Goal: Information Seeking & Learning: Check status

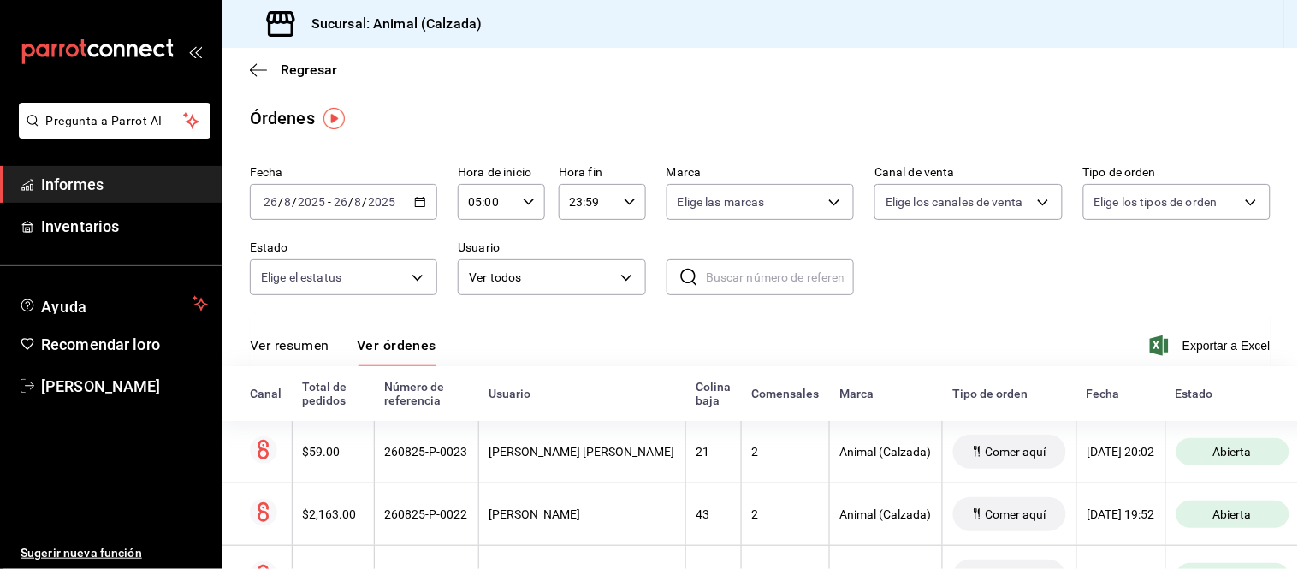
click at [297, 340] on font "Ver resumen" at bounding box center [290, 345] width 80 height 16
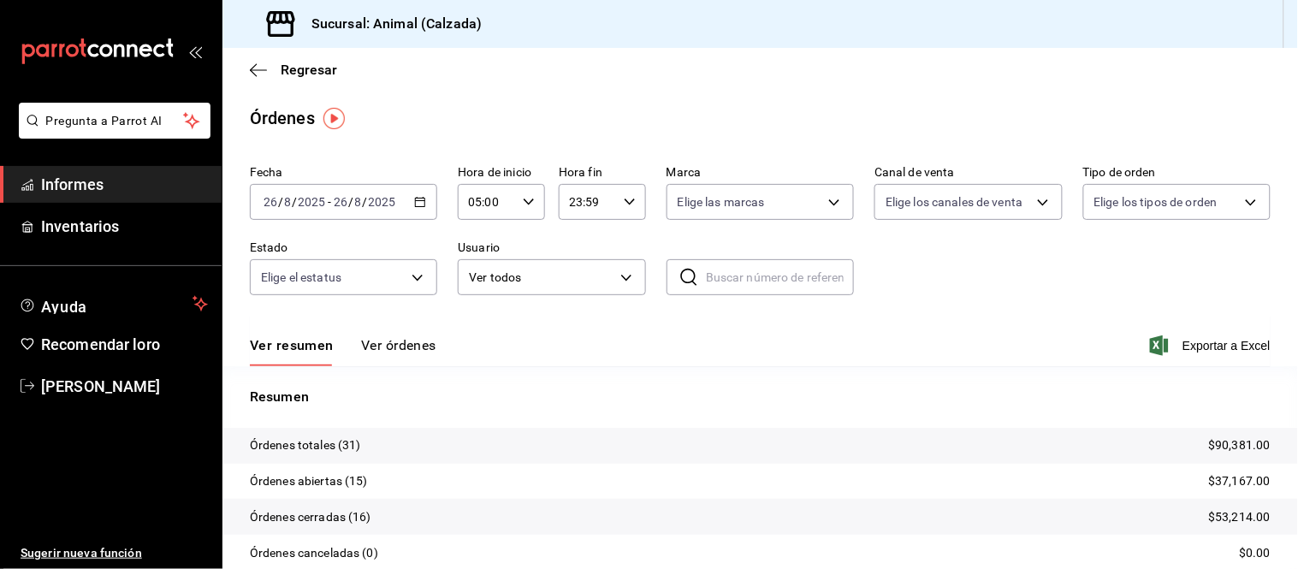
click at [394, 340] on font "Ver órdenes" at bounding box center [398, 345] width 75 height 16
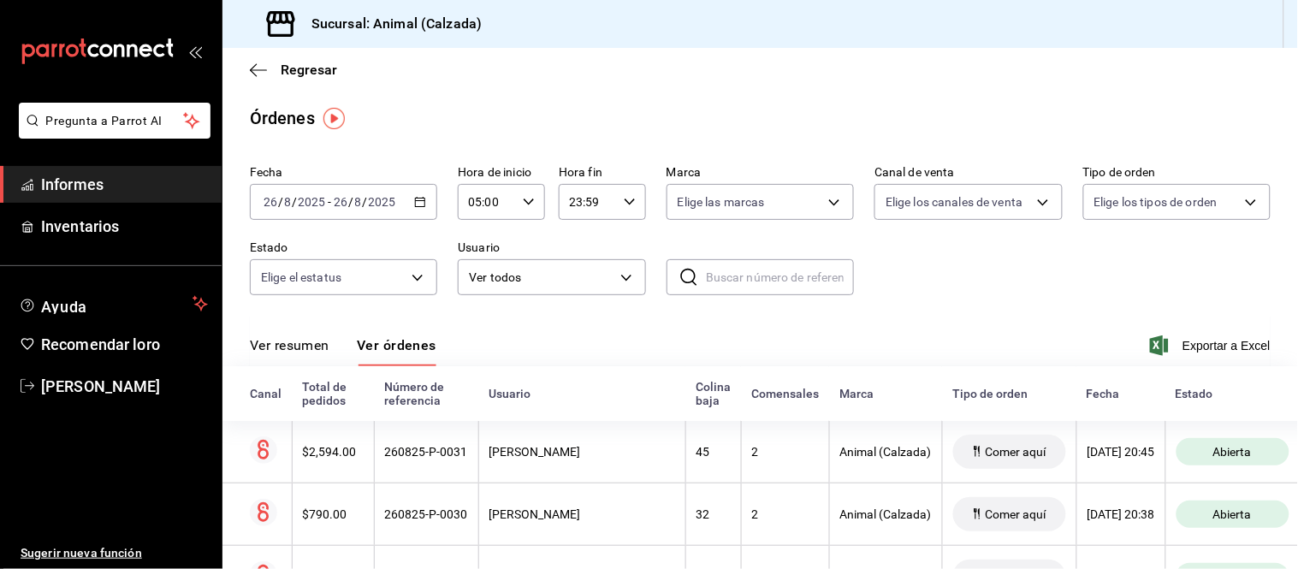
drag, startPoint x: 318, startPoint y: 340, endPoint x: 339, endPoint y: 328, distance: 23.8
click at [318, 342] on font "Ver resumen" at bounding box center [290, 345] width 80 height 16
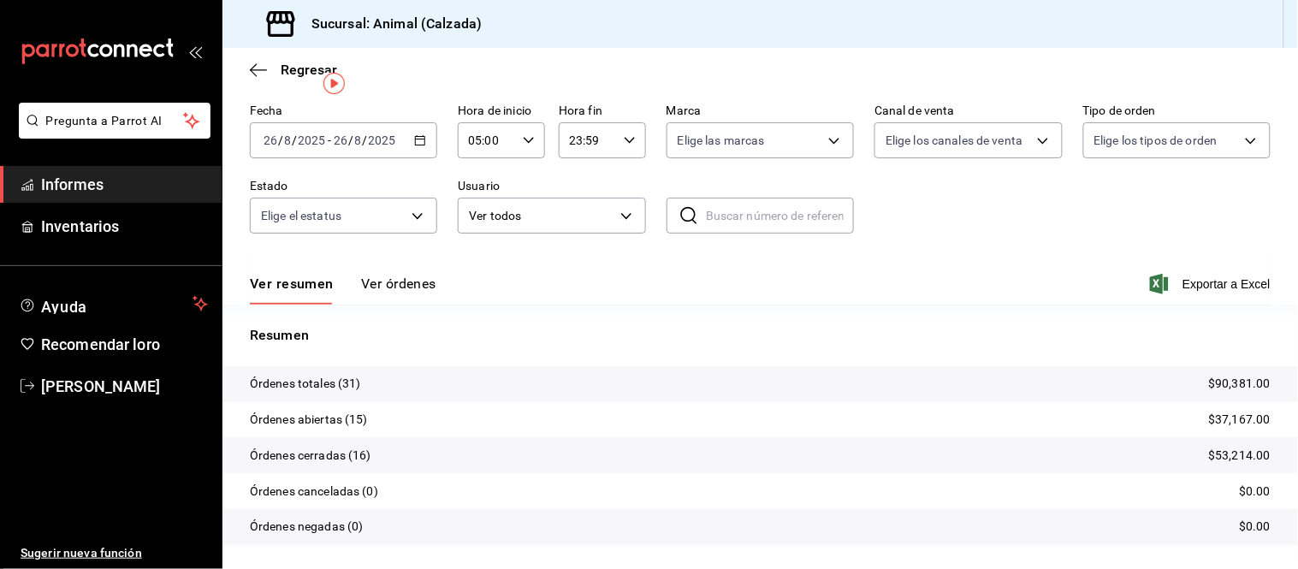
scroll to position [95, 0]
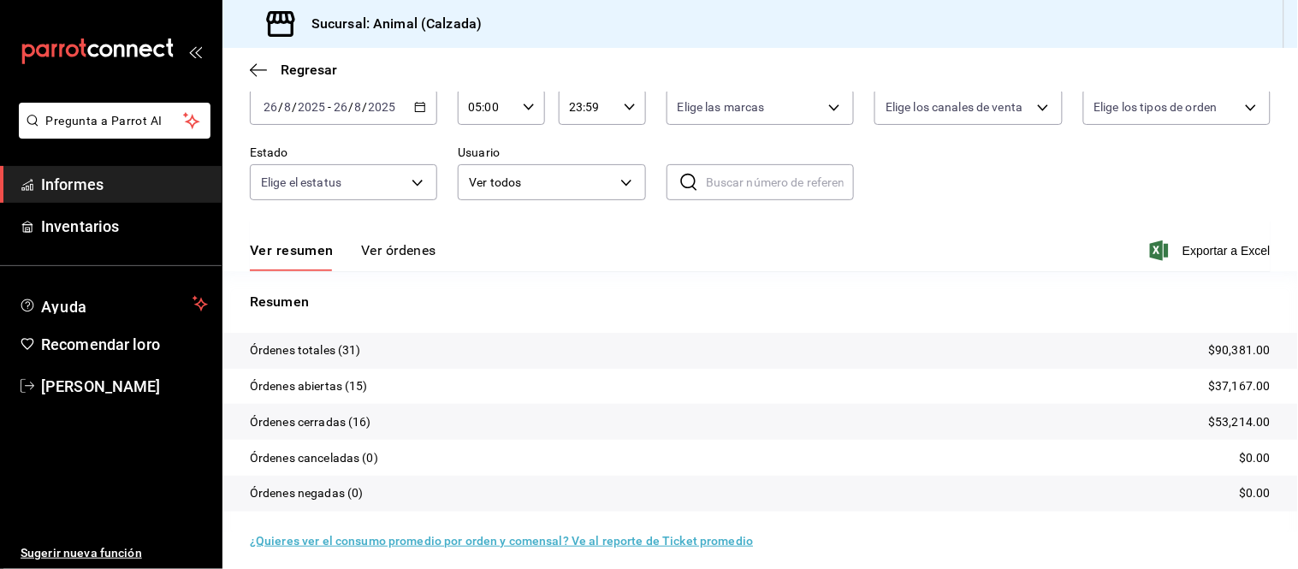
click at [382, 254] on font "Ver órdenes" at bounding box center [398, 250] width 75 height 16
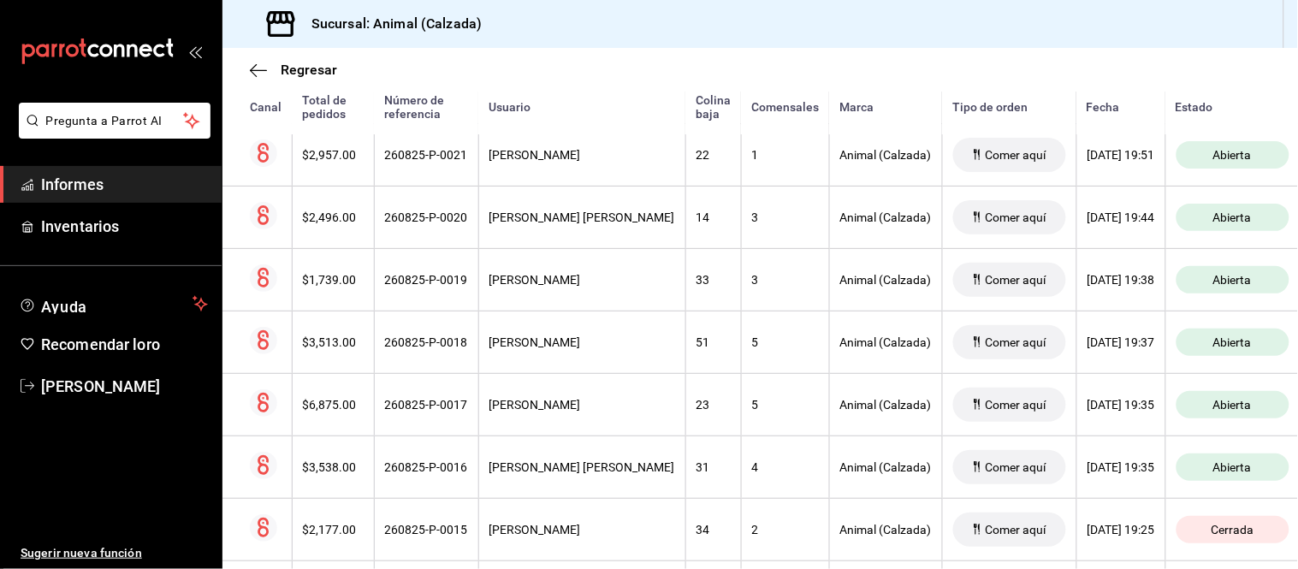
scroll to position [921, 0]
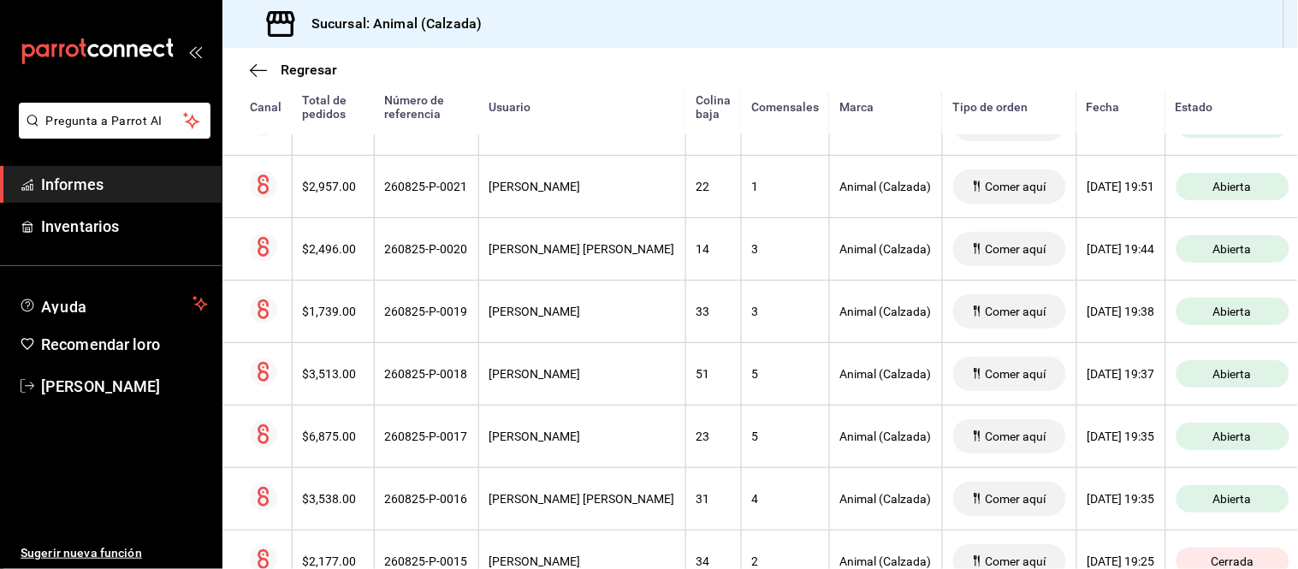
click at [752, 443] on div "5" at bounding box center [785, 436] width 67 height 14
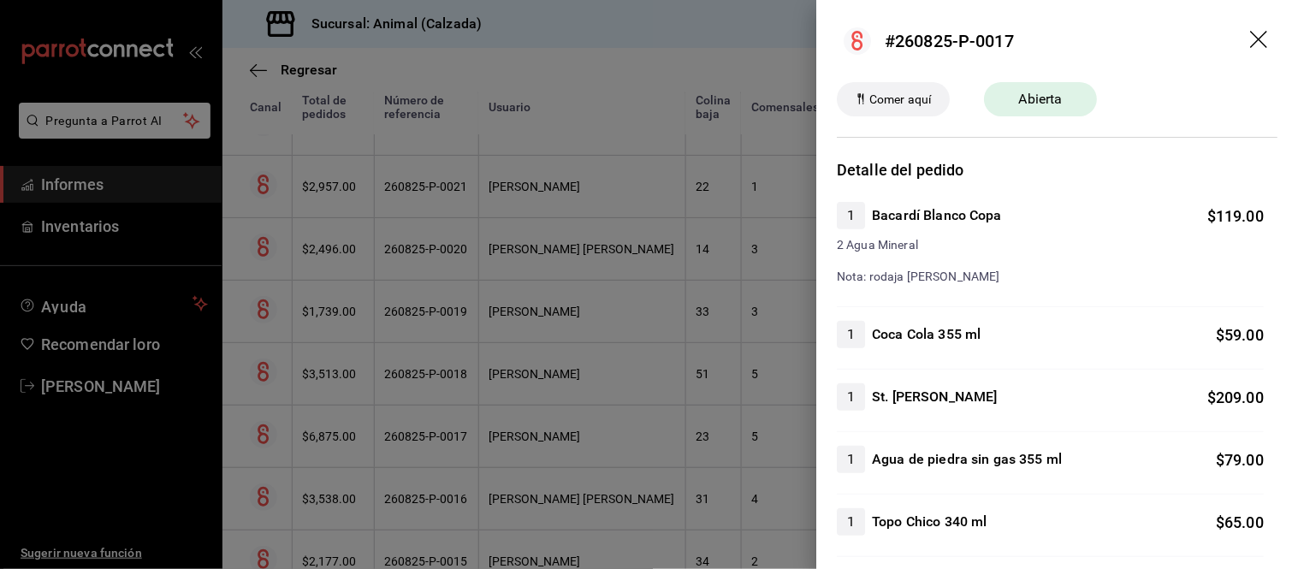
click at [730, 446] on div at bounding box center [649, 284] width 1298 height 569
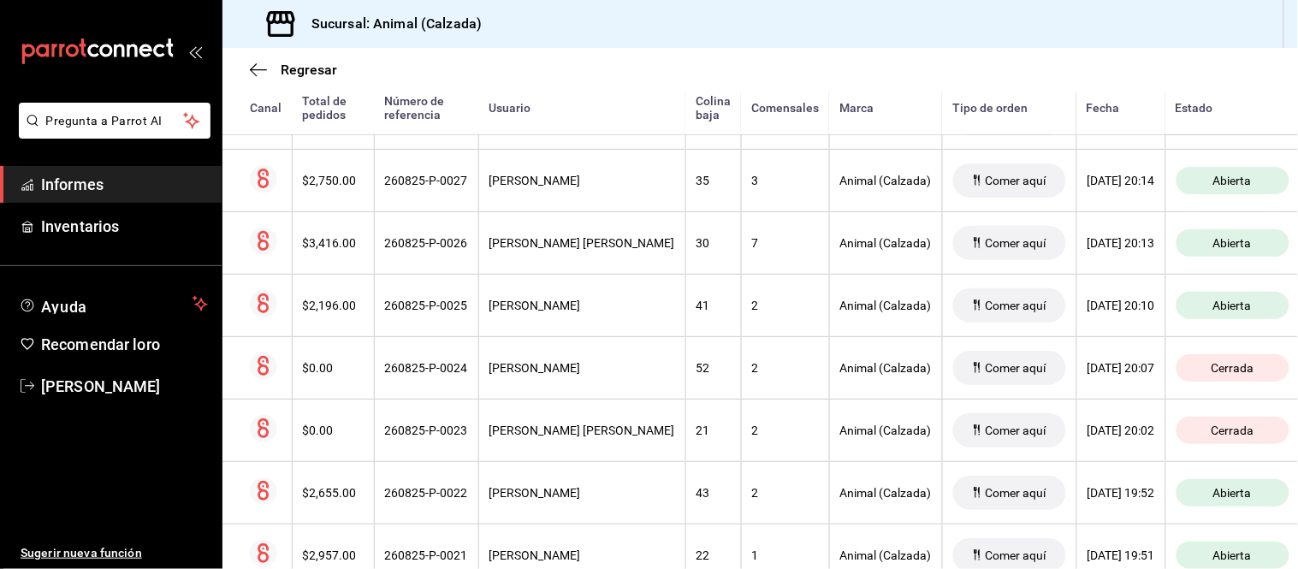
scroll to position [541, 0]
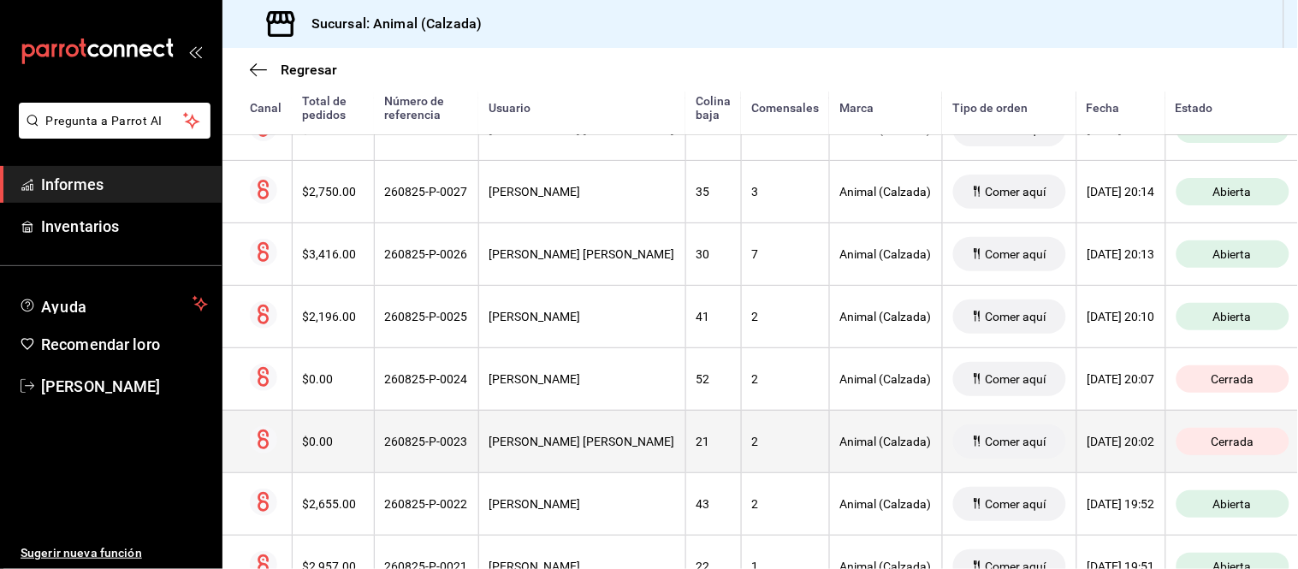
click at [752, 445] on div "2" at bounding box center [785, 442] width 67 height 14
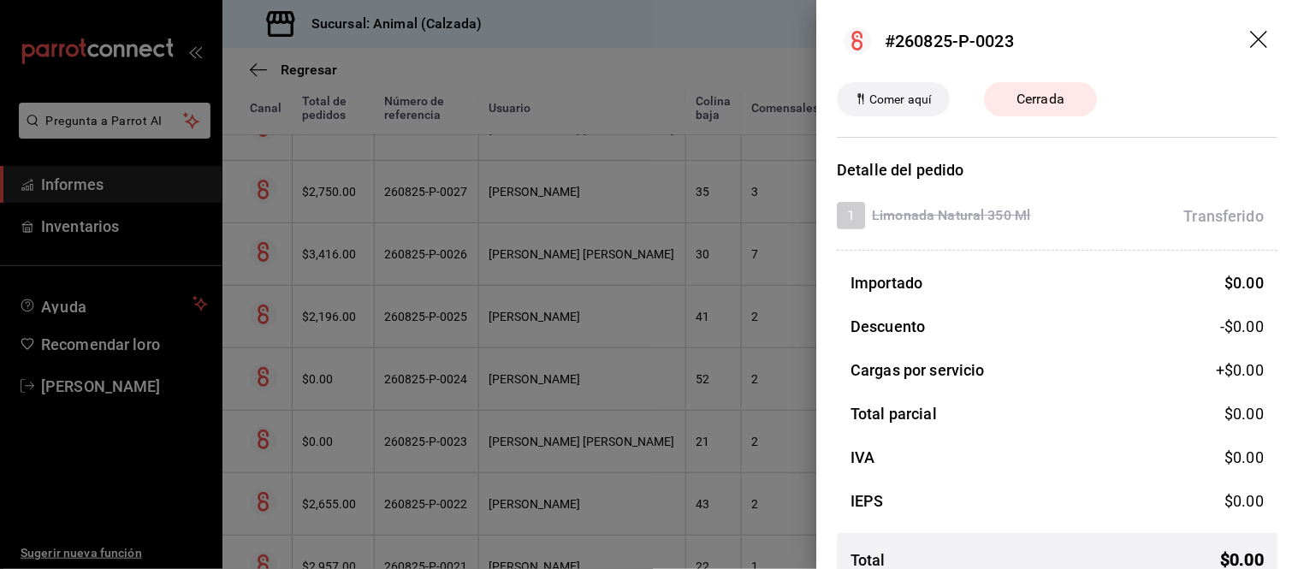
click at [730, 445] on div at bounding box center [649, 284] width 1298 height 569
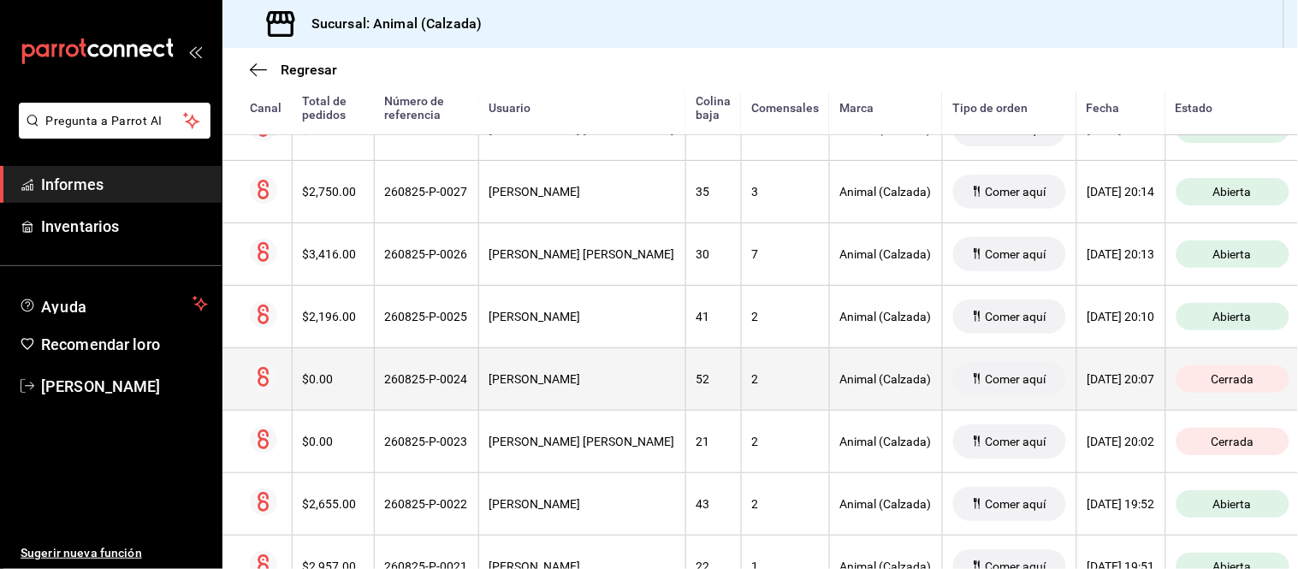
click at [741, 396] on th "2" at bounding box center [785, 378] width 88 height 62
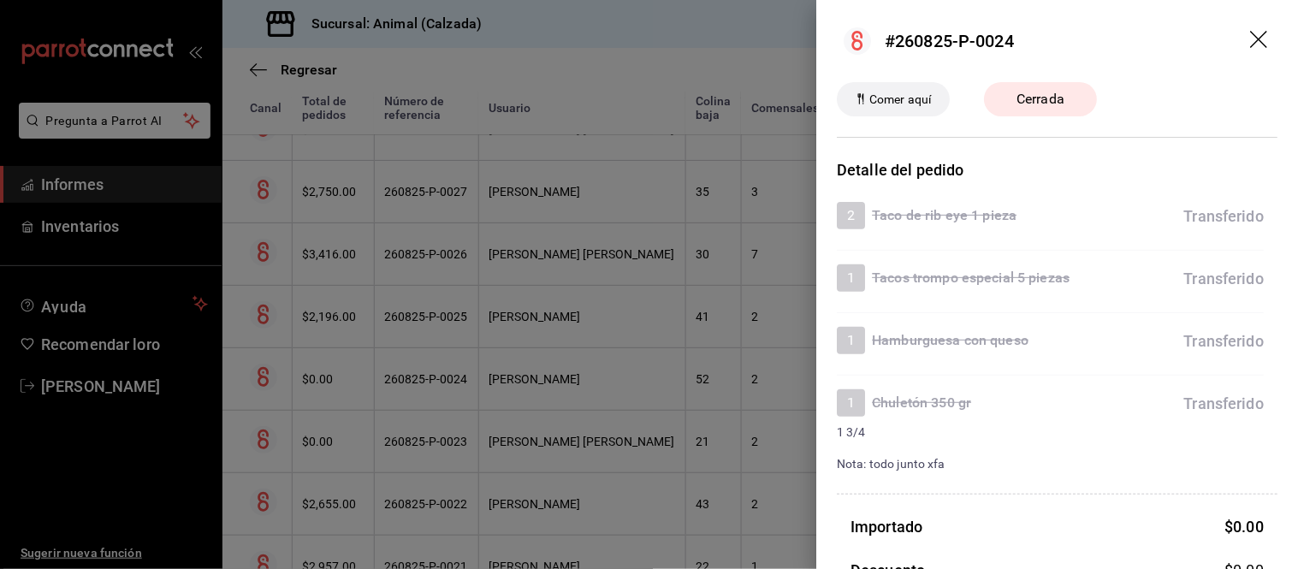
click at [736, 405] on div at bounding box center [649, 284] width 1298 height 569
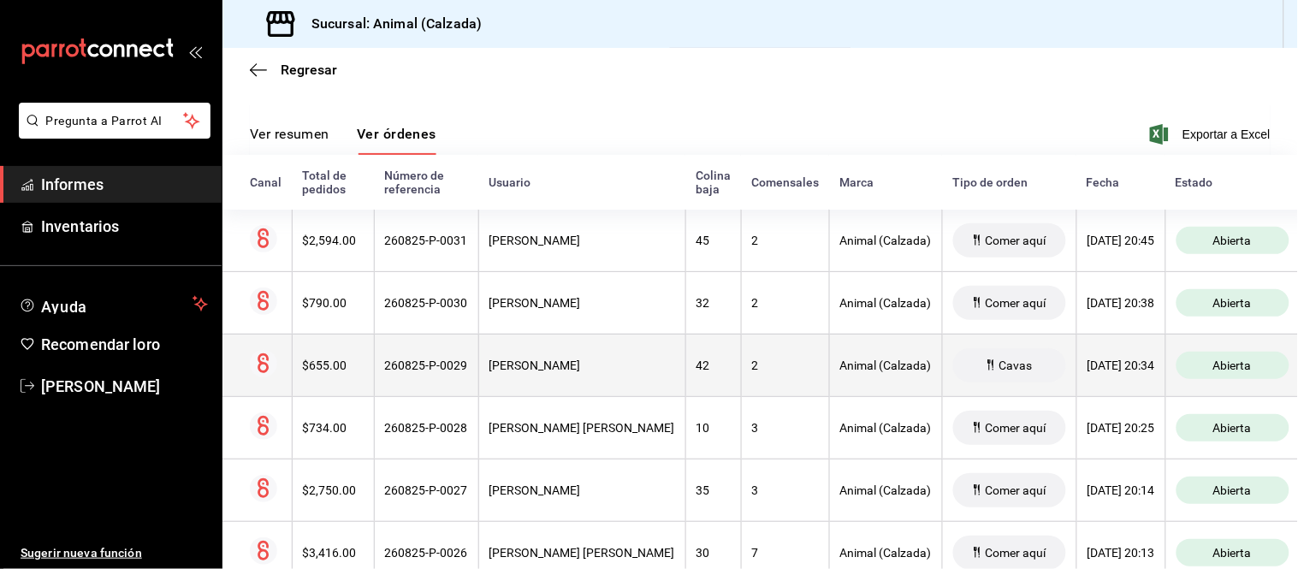
scroll to position [352, 0]
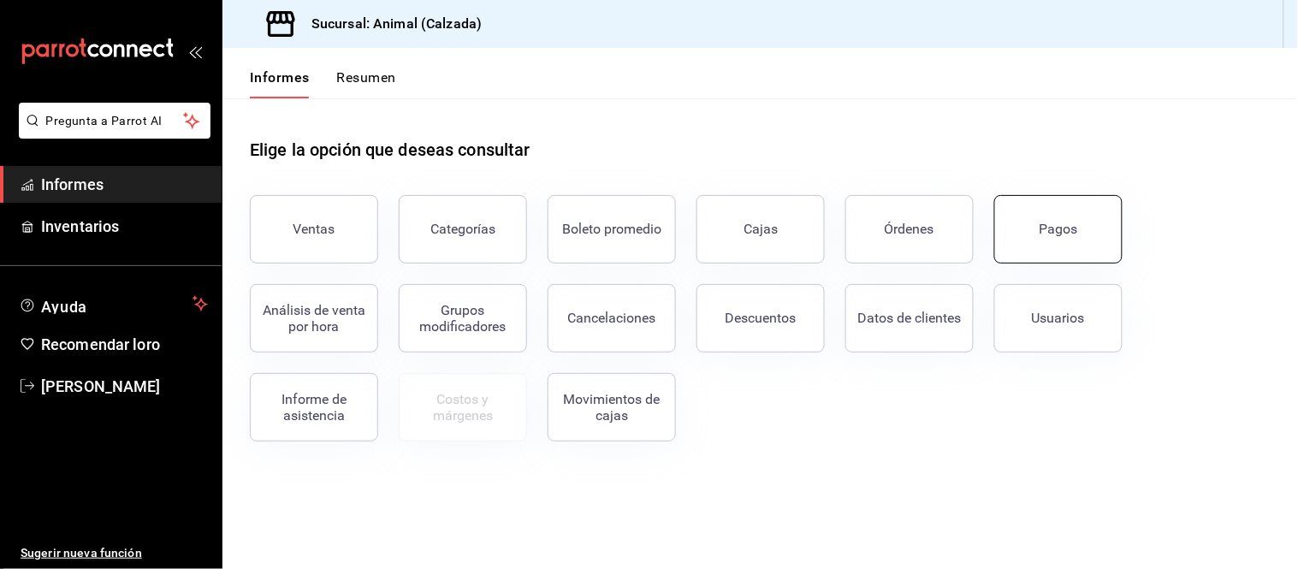
click at [1047, 249] on button "Pagos" at bounding box center [1058, 229] width 128 height 68
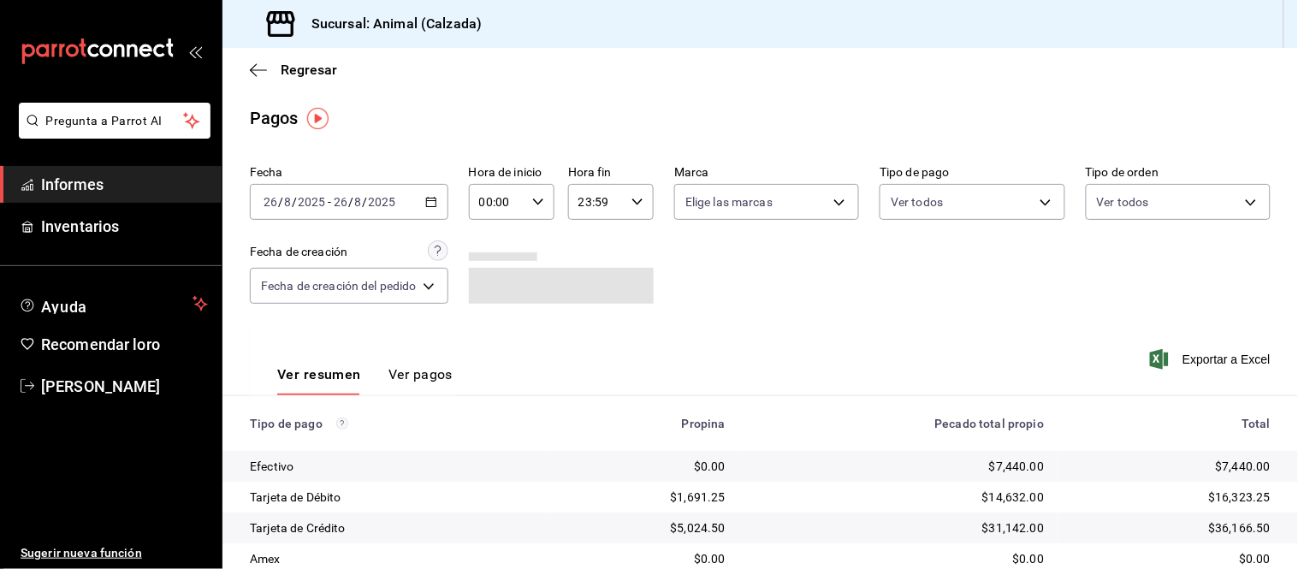
click at [535, 209] on div "00:00 Hora de inicio" at bounding box center [512, 202] width 86 height 36
click at [493, 255] on font "05" at bounding box center [493, 262] width 14 height 14
type input "05:00"
click at [785, 432] on div at bounding box center [649, 284] width 1298 height 569
